Goal: Information Seeking & Learning: Check status

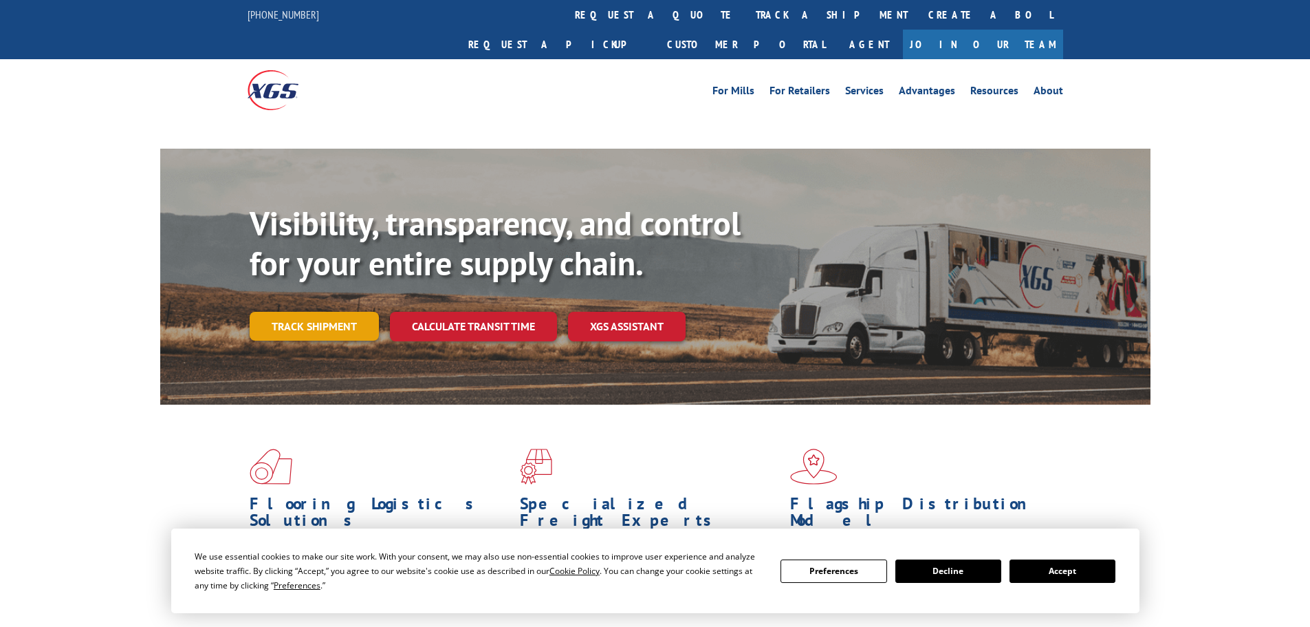
click at [310, 312] on link "Track shipment" at bounding box center [314, 326] width 129 height 29
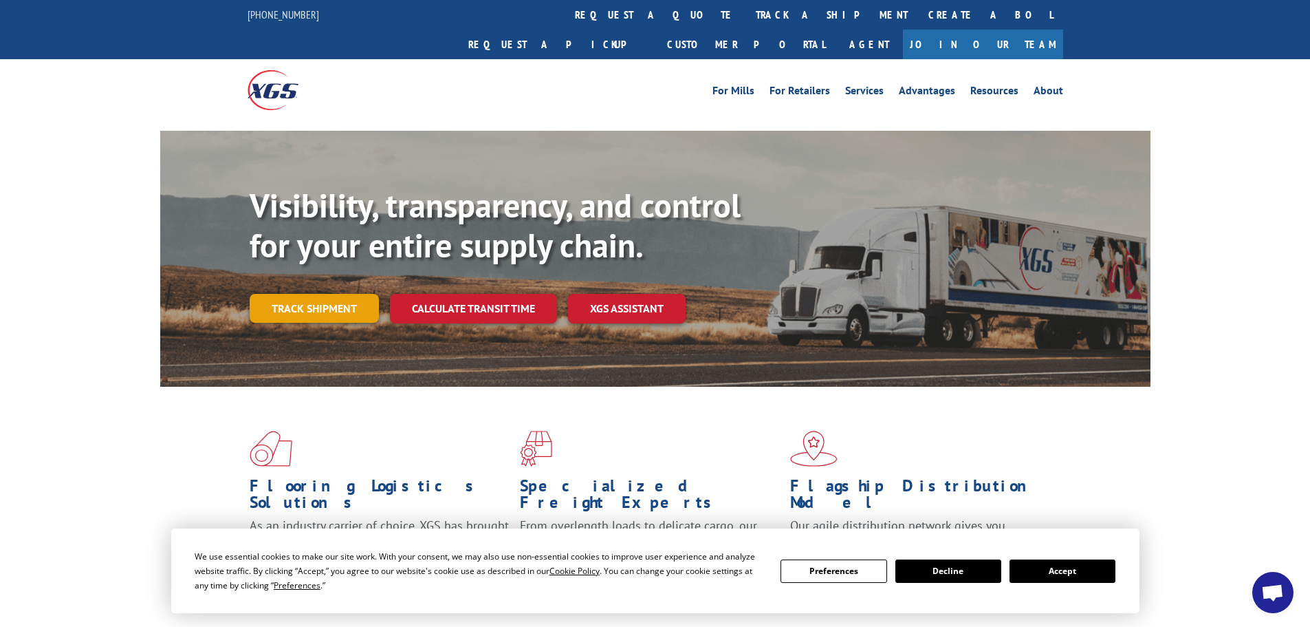
click at [320, 294] on link "Track shipment" at bounding box center [314, 308] width 129 height 29
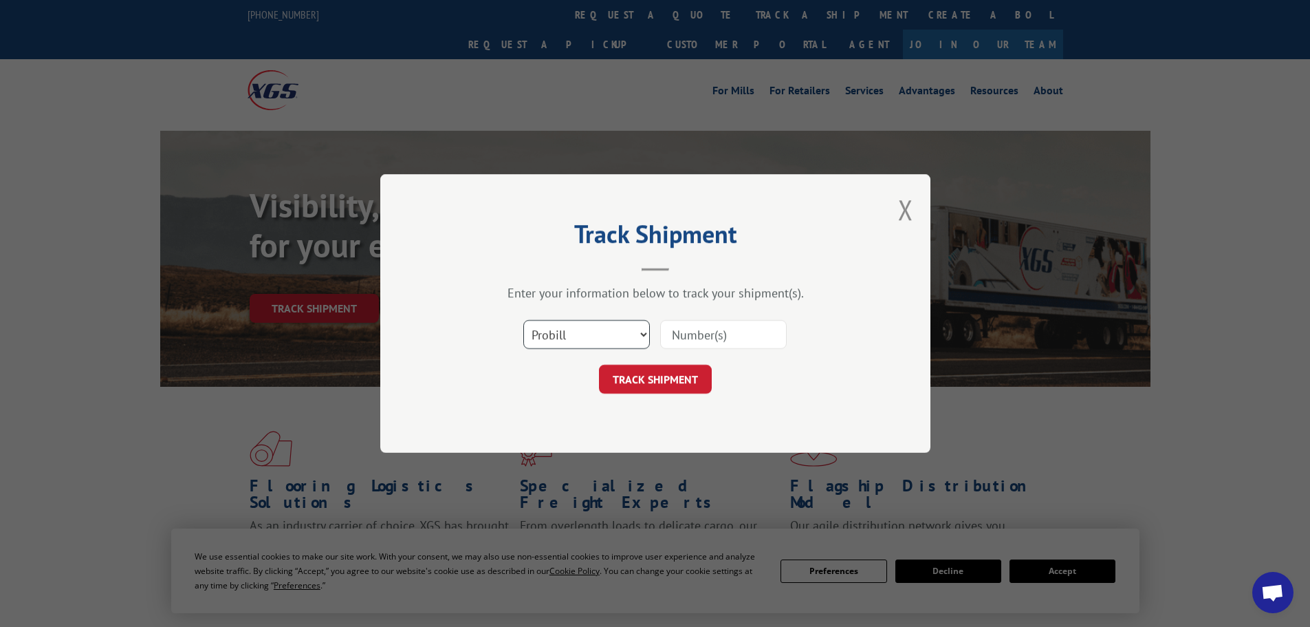
click at [554, 335] on select "Select category... Probill BOL PO" at bounding box center [587, 334] width 127 height 29
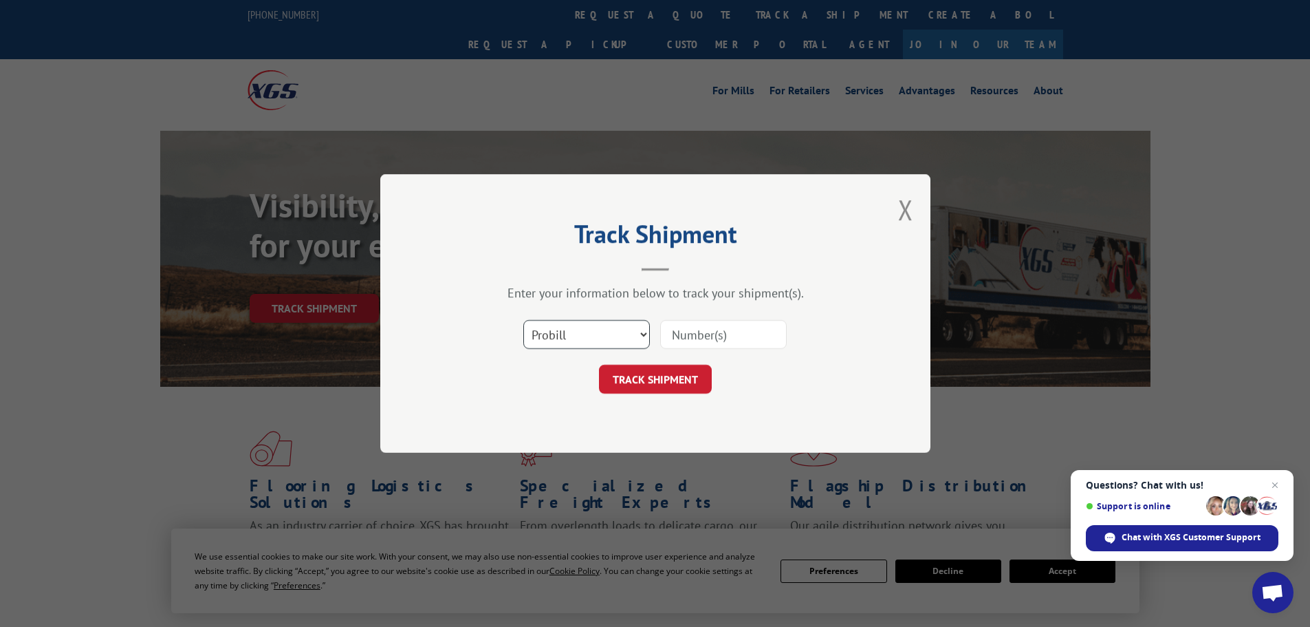
select select "po"
click at [524, 320] on select "Select category... Probill BOL PO" at bounding box center [587, 334] width 127 height 29
click at [678, 334] on input at bounding box center [723, 334] width 127 height 29
paste input "22533580"
type input "22533580"
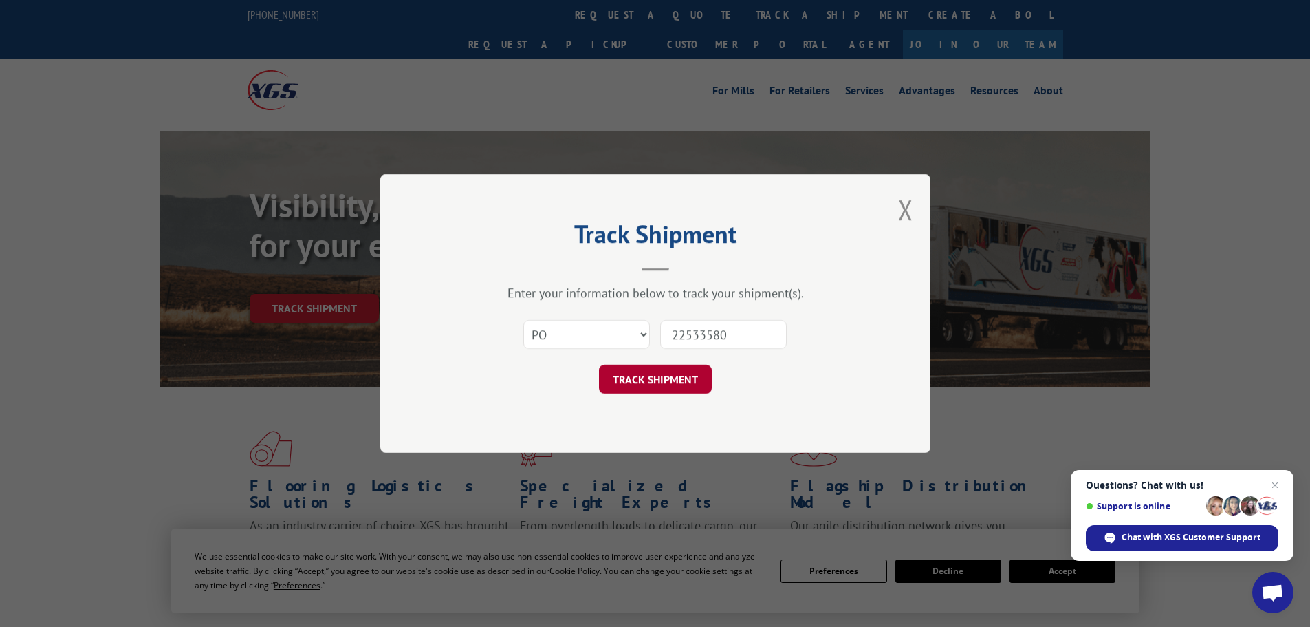
click at [625, 379] on button "TRACK SHIPMENT" at bounding box center [655, 379] width 113 height 29
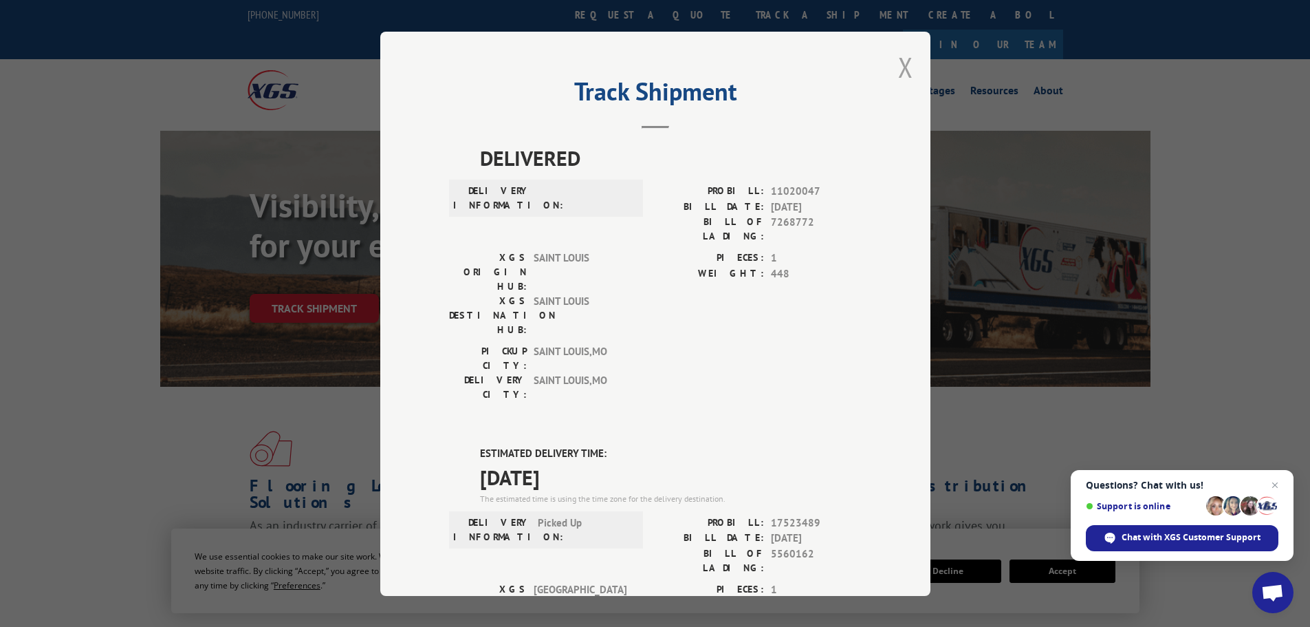
click at [899, 65] on button "Close modal" at bounding box center [905, 67] width 15 height 36
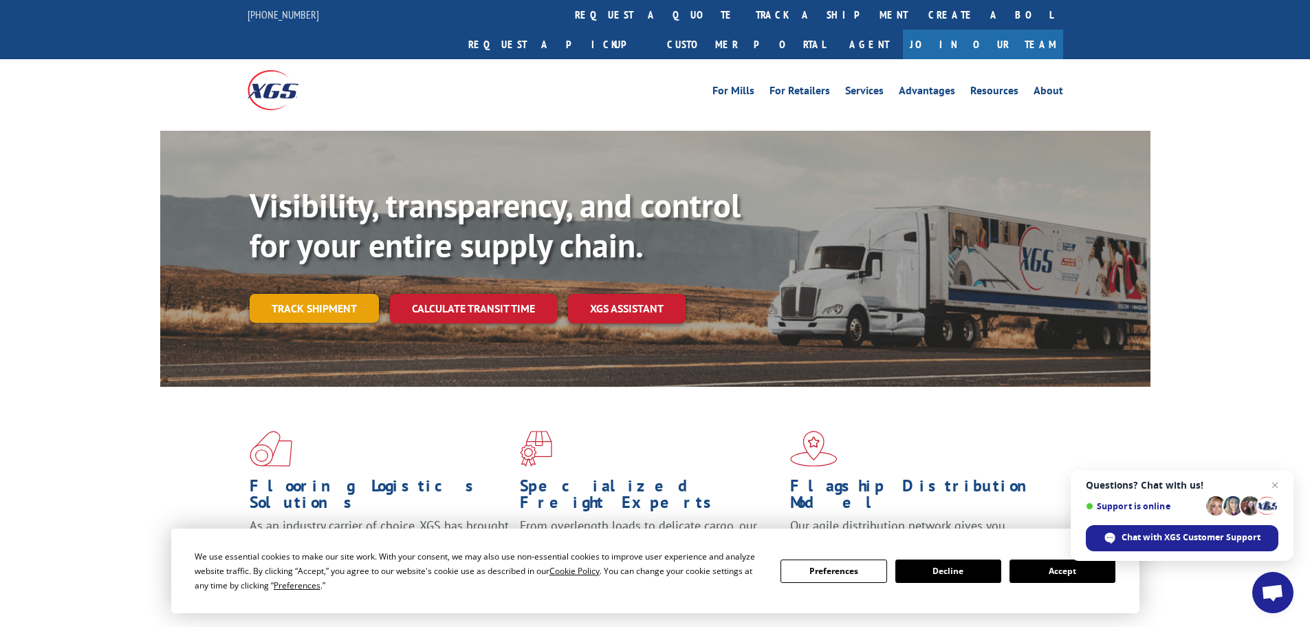
click at [319, 294] on link "Track shipment" at bounding box center [314, 308] width 129 height 29
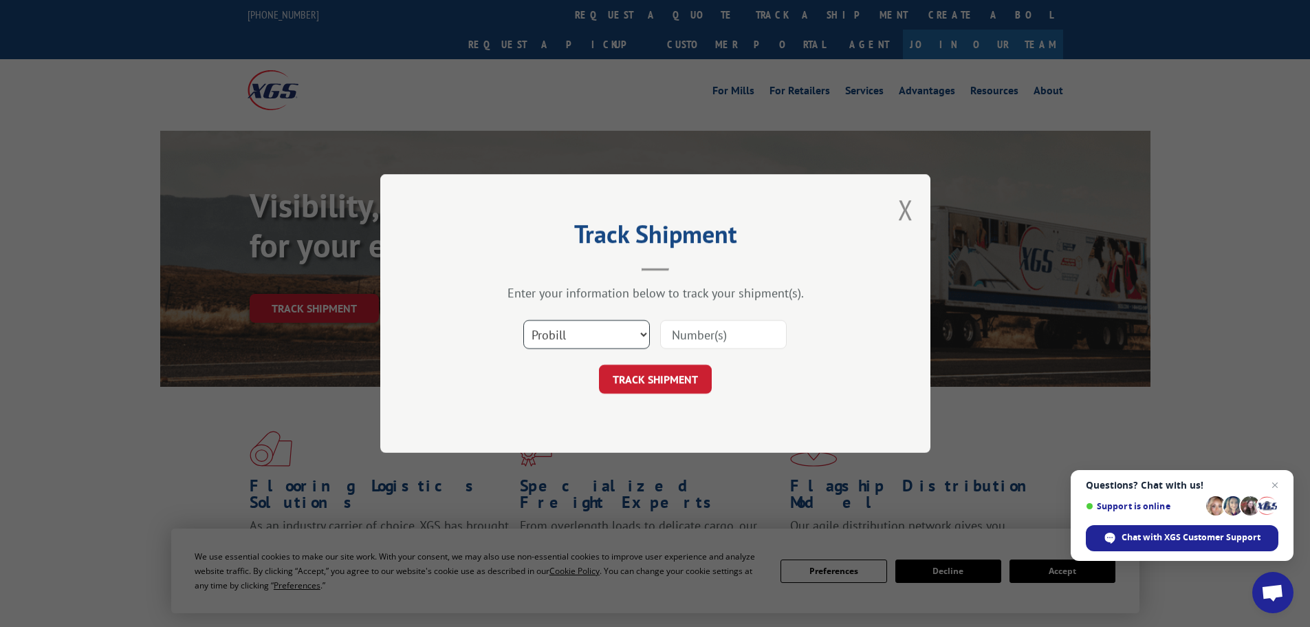
click at [564, 334] on select "Select category... Probill BOL PO" at bounding box center [587, 334] width 127 height 29
select select "po"
click at [524, 320] on select "Select category... Probill BOL PO" at bounding box center [587, 334] width 127 height 29
click at [678, 327] on input at bounding box center [723, 334] width 127 height 29
paste input "22533598"
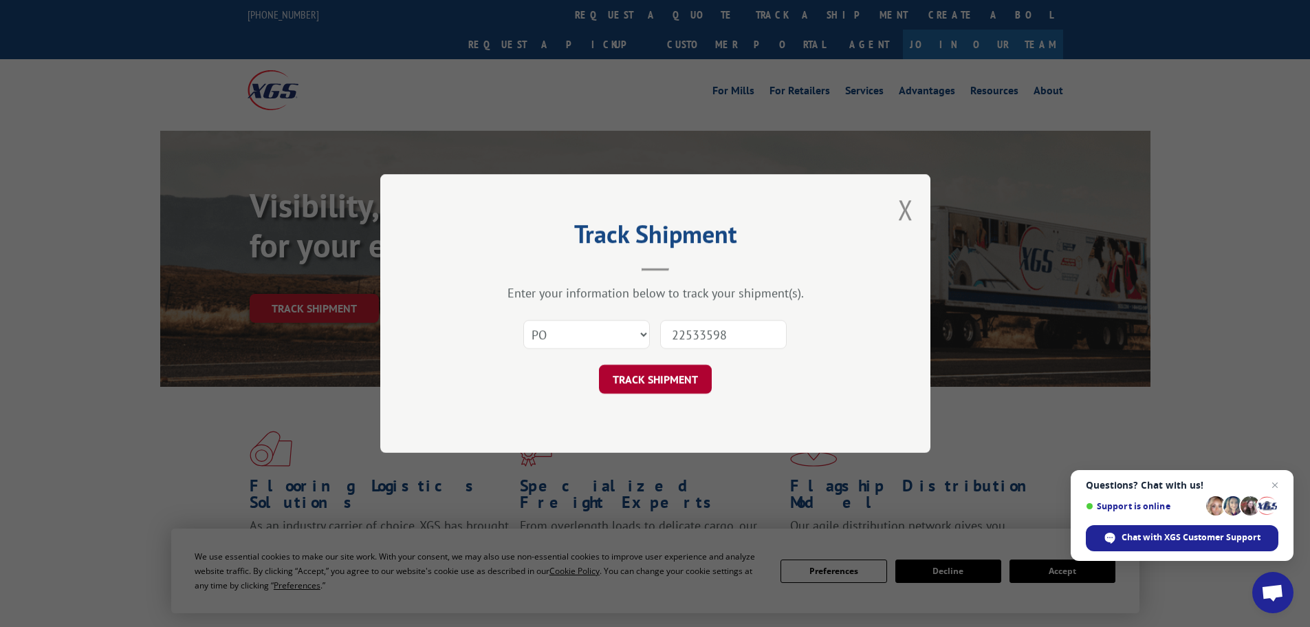
type input "22533598"
click at [629, 378] on button "TRACK SHIPMENT" at bounding box center [655, 379] width 113 height 29
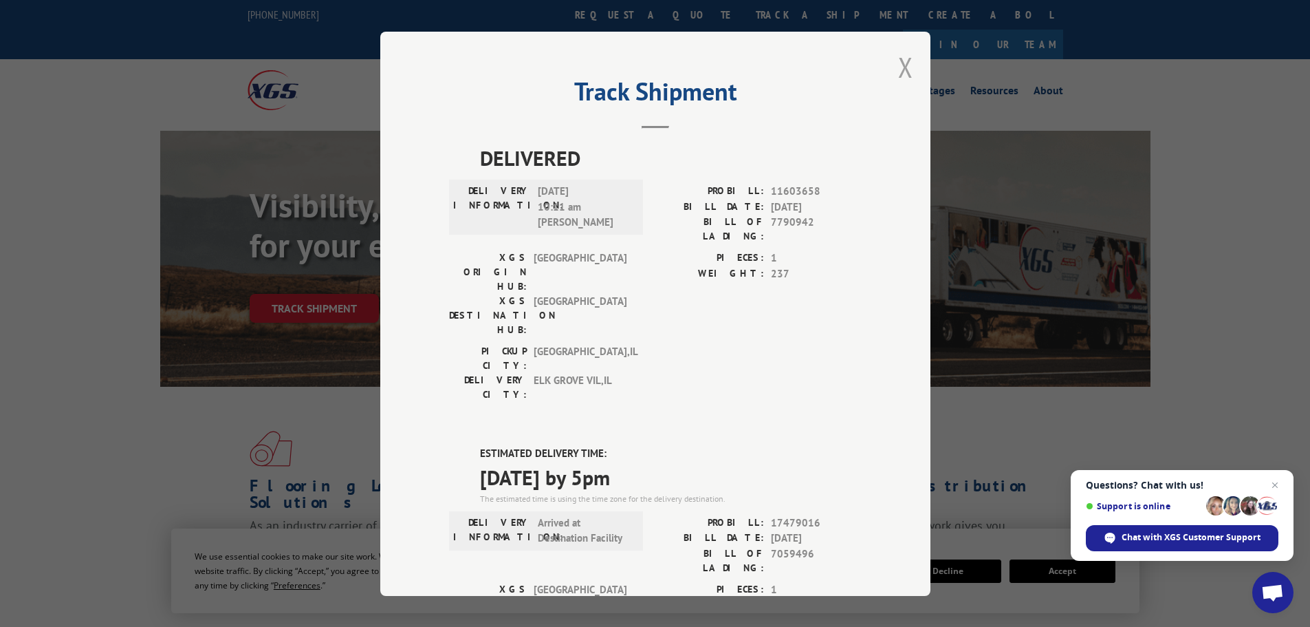
click at [900, 62] on button "Close modal" at bounding box center [905, 67] width 15 height 36
